Goal: Task Accomplishment & Management: Manage account settings

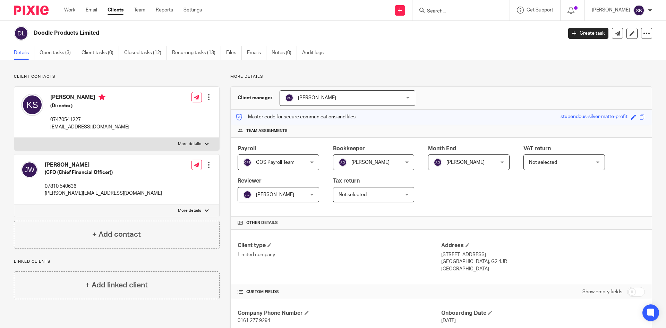
click at [469, 11] on input "Search" at bounding box center [457, 11] width 62 height 6
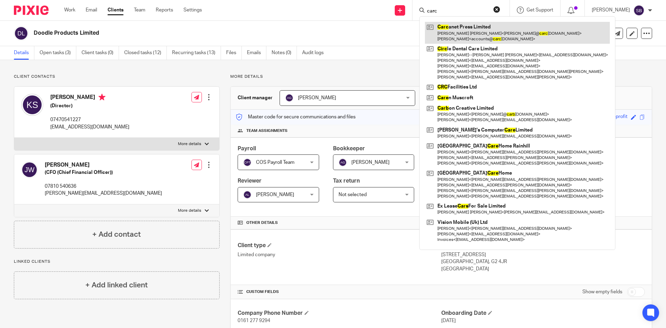
type input "carc"
click at [484, 36] on link at bounding box center [517, 33] width 185 height 22
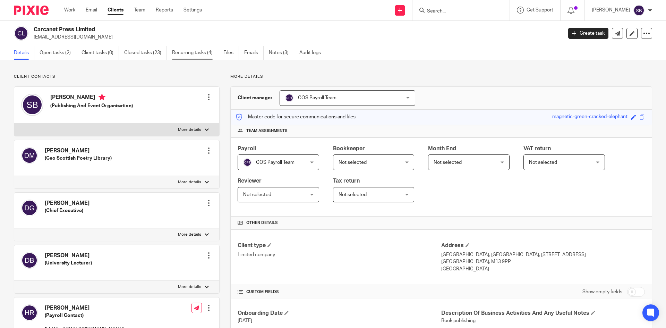
click at [204, 54] on link "Recurring tasks (4)" at bounding box center [195, 53] width 46 height 14
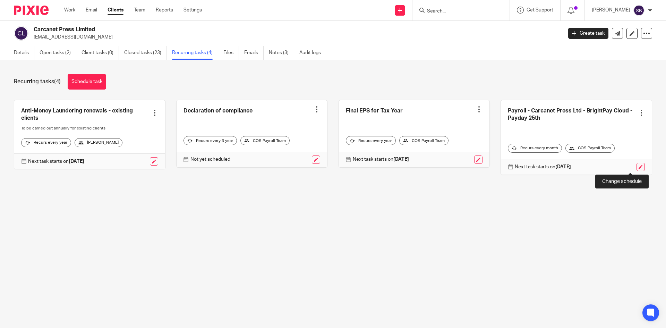
click at [636, 166] on link at bounding box center [640, 167] width 8 height 8
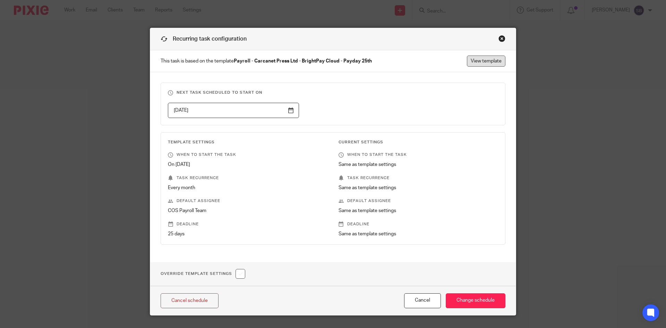
click at [483, 61] on link "View template" at bounding box center [486, 60] width 38 height 11
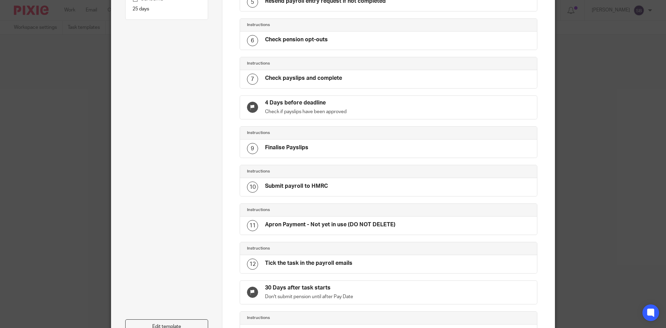
scroll to position [272, 0]
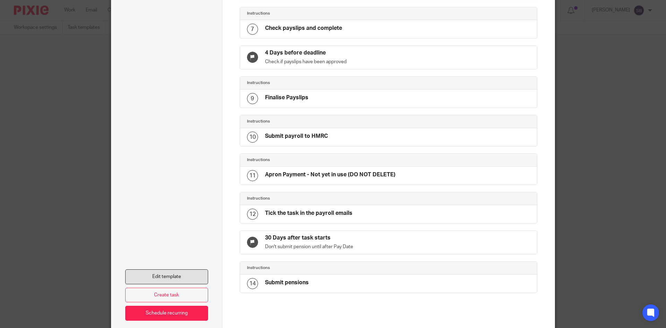
click at [161, 279] on link "Edit template" at bounding box center [166, 276] width 83 height 15
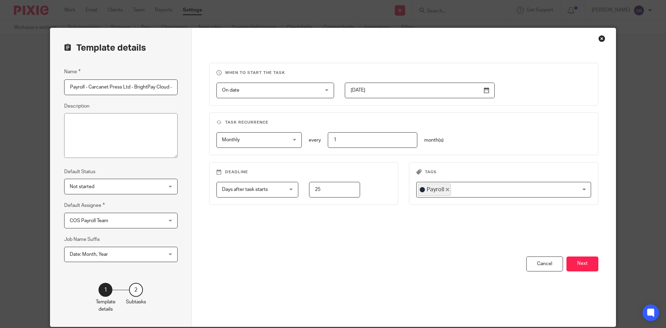
scroll to position [0, 28]
click at [586, 262] on button "Next" at bounding box center [582, 263] width 32 height 15
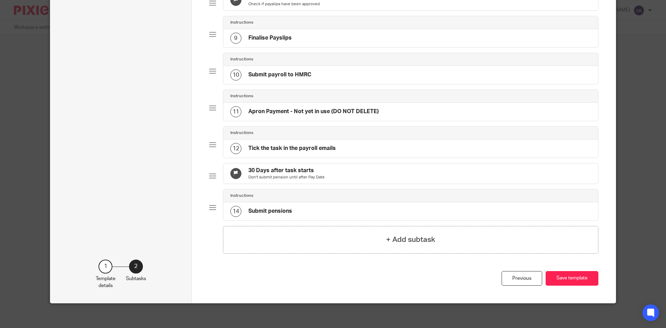
scroll to position [312, 0]
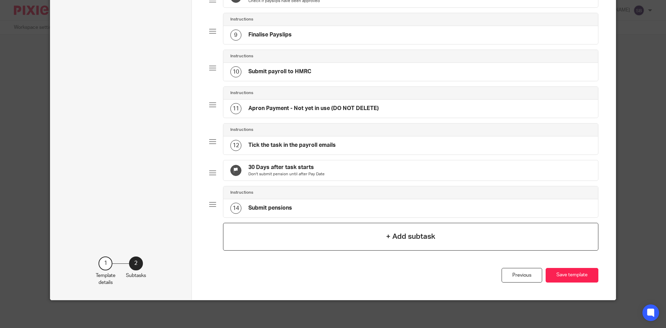
click at [390, 242] on h4 "+ Add subtask" at bounding box center [410, 236] width 49 height 11
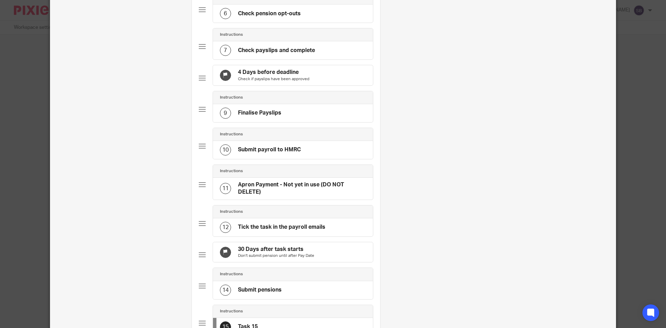
scroll to position [347, 0]
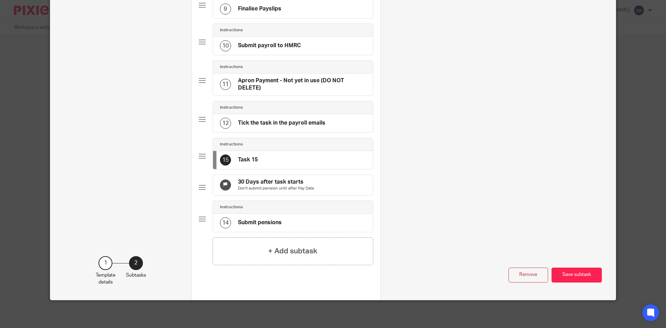
click at [208, 153] on div "Instructions 15 Task 15" at bounding box center [286, 156] width 174 height 37
click at [256, 168] on div "13 Task 15" at bounding box center [293, 160] width 160 height 18
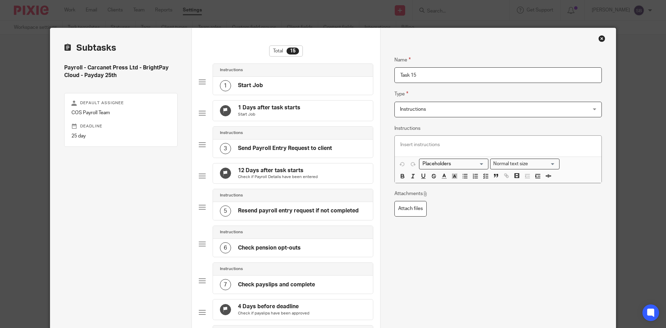
drag, startPoint x: 437, startPoint y: 71, endPoint x: 352, endPoint y: 86, distance: 86.6
click at [352, 86] on div "Subtasks Payroll - Carcanet Press Ltd - BrightPay Cloud - Payday 25th Default a…" at bounding box center [332, 333] width 565 height 610
type input "Email reports to client"
click at [416, 143] on p at bounding box center [498, 144] width 196 height 7
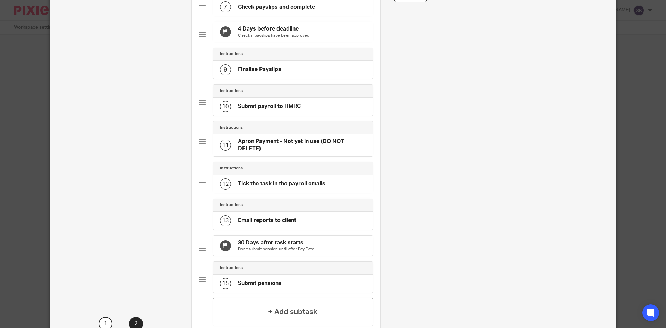
scroll to position [312, 0]
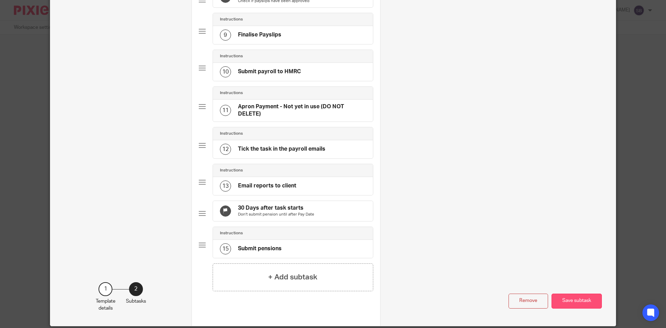
click at [569, 308] on button "Save subtask" at bounding box center [576, 300] width 50 height 15
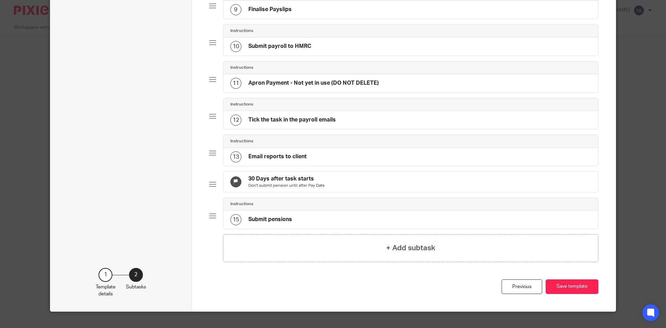
scroll to position [371, 0]
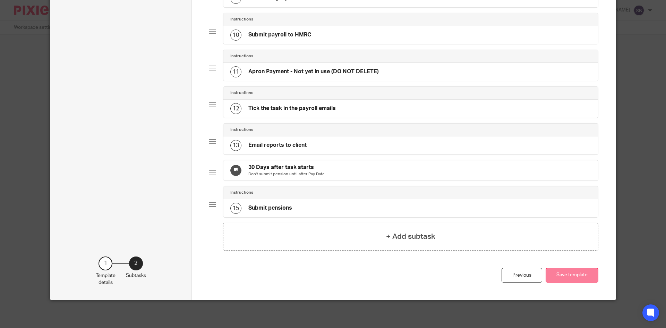
click at [567, 277] on button "Save template" at bounding box center [572, 275] width 53 height 15
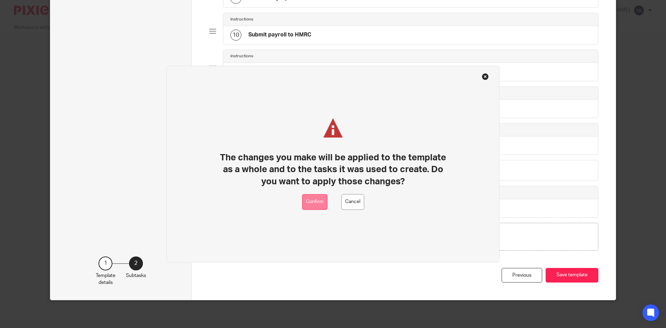
click at [309, 203] on button "Confirm" at bounding box center [314, 202] width 25 height 16
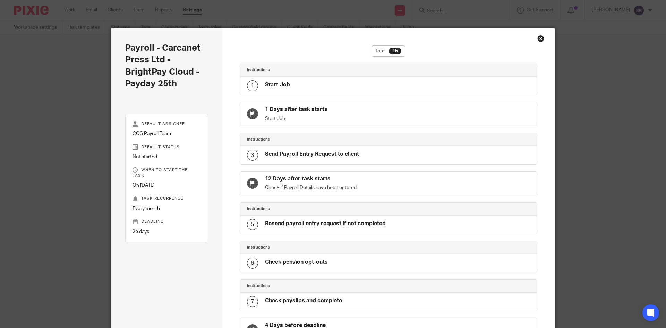
click at [541, 37] on div "Close this dialog window" at bounding box center [540, 38] width 7 height 7
